Goal: Information Seeking & Learning: Check status

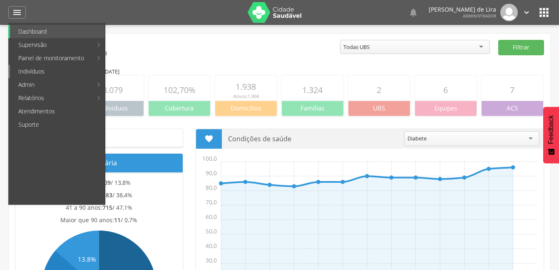
click at [36, 70] on link "Indivíduos" at bounding box center [57, 71] width 95 height 13
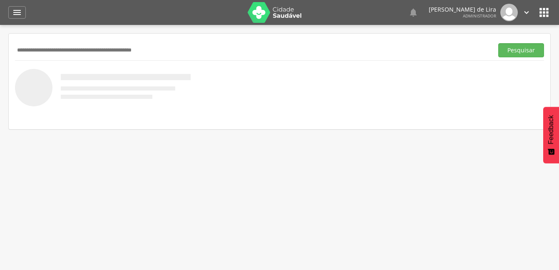
click at [53, 50] on input "text" at bounding box center [252, 50] width 475 height 14
type input "**********"
click at [520, 51] on button "Pesquisar" at bounding box center [521, 50] width 46 height 14
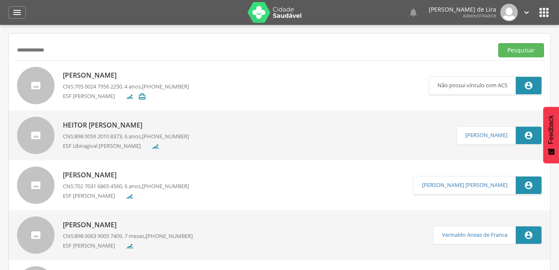
click at [107, 77] on p "[PERSON_NAME]" at bounding box center [126, 76] width 126 height 10
type input "**********"
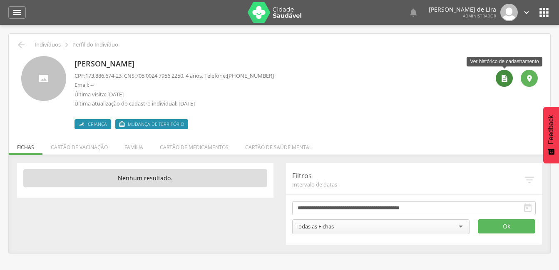
click at [504, 80] on icon "" at bounding box center [504, 78] width 8 height 8
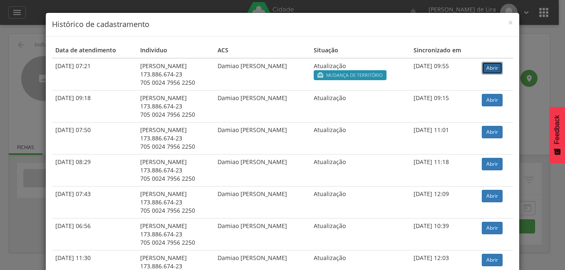
click at [491, 64] on link "Abrir" at bounding box center [492, 68] width 21 height 12
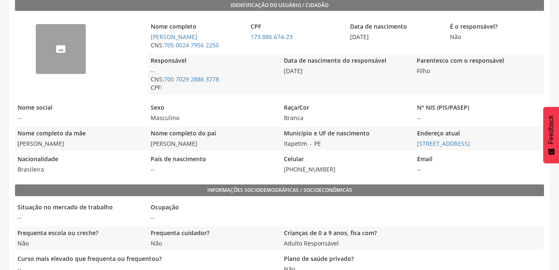
scroll to position [236, 0]
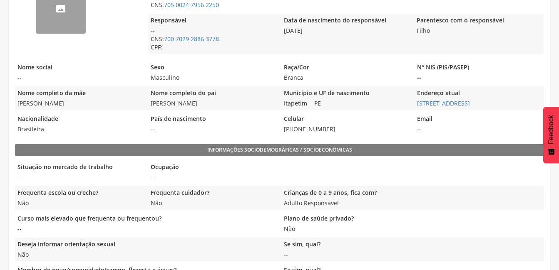
click at [33, 61] on div "Nome social --" at bounding box center [79, 73] width 129 height 24
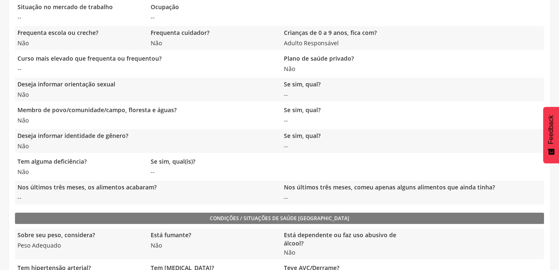
scroll to position [293, 0]
